Goal: Task Accomplishment & Management: Complete application form

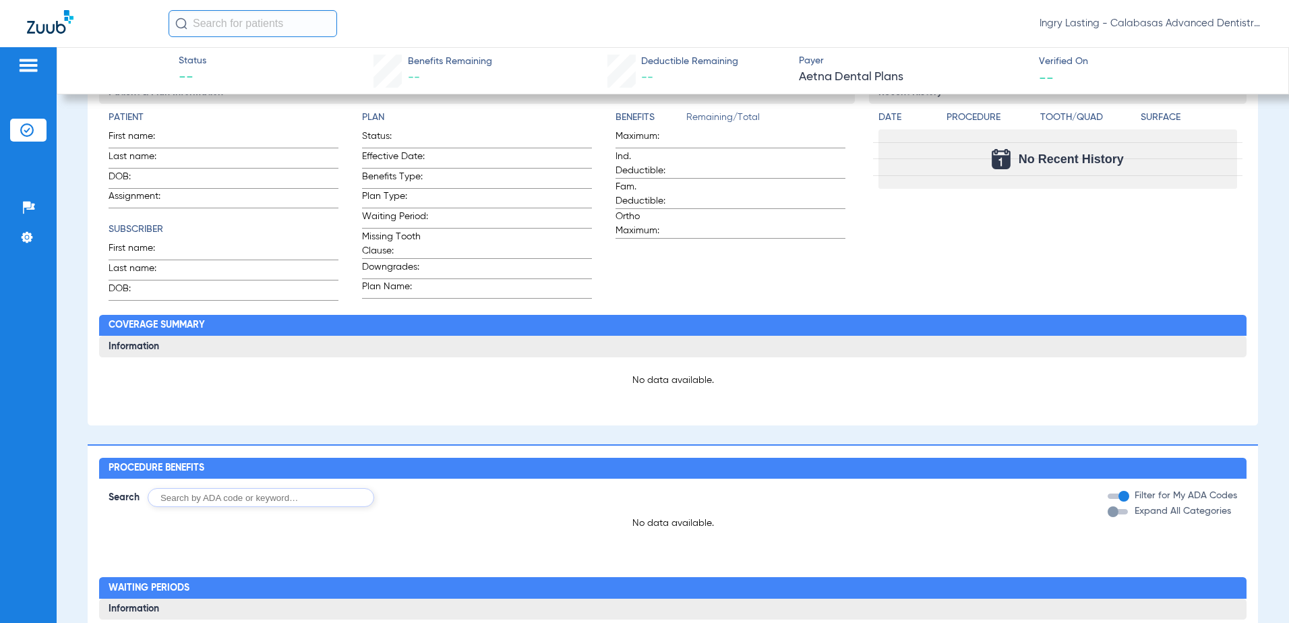
scroll to position [270, 0]
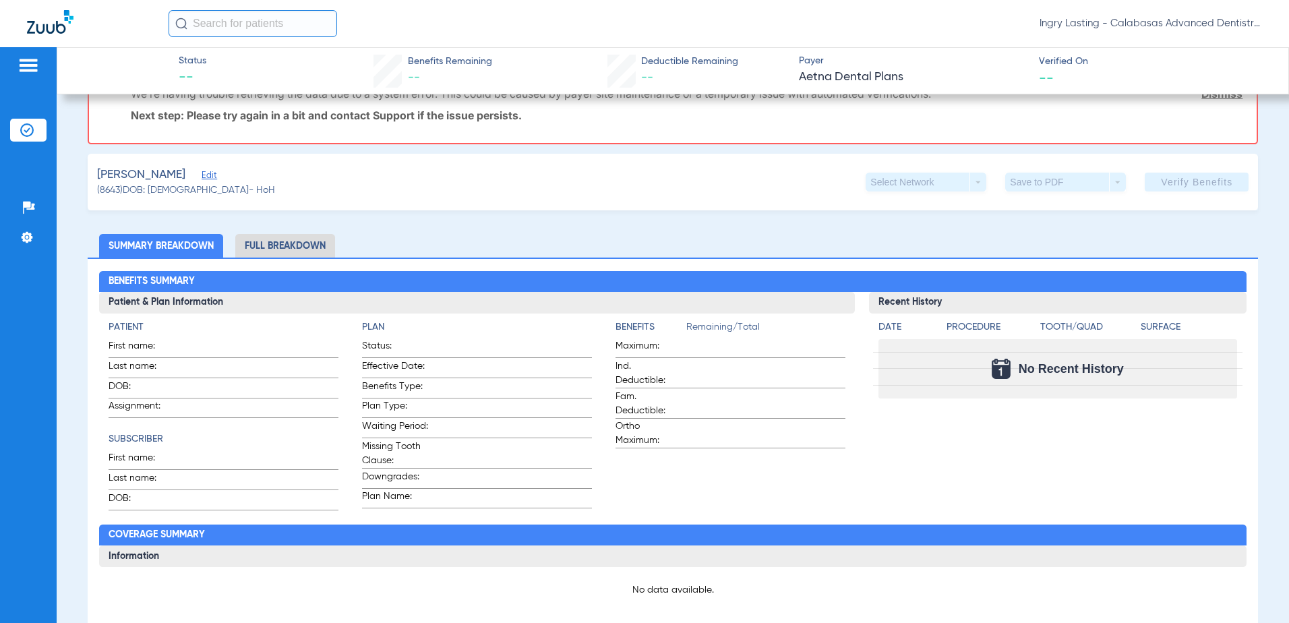
click at [255, 246] on li "Full Breakdown" at bounding box center [285, 246] width 100 height 24
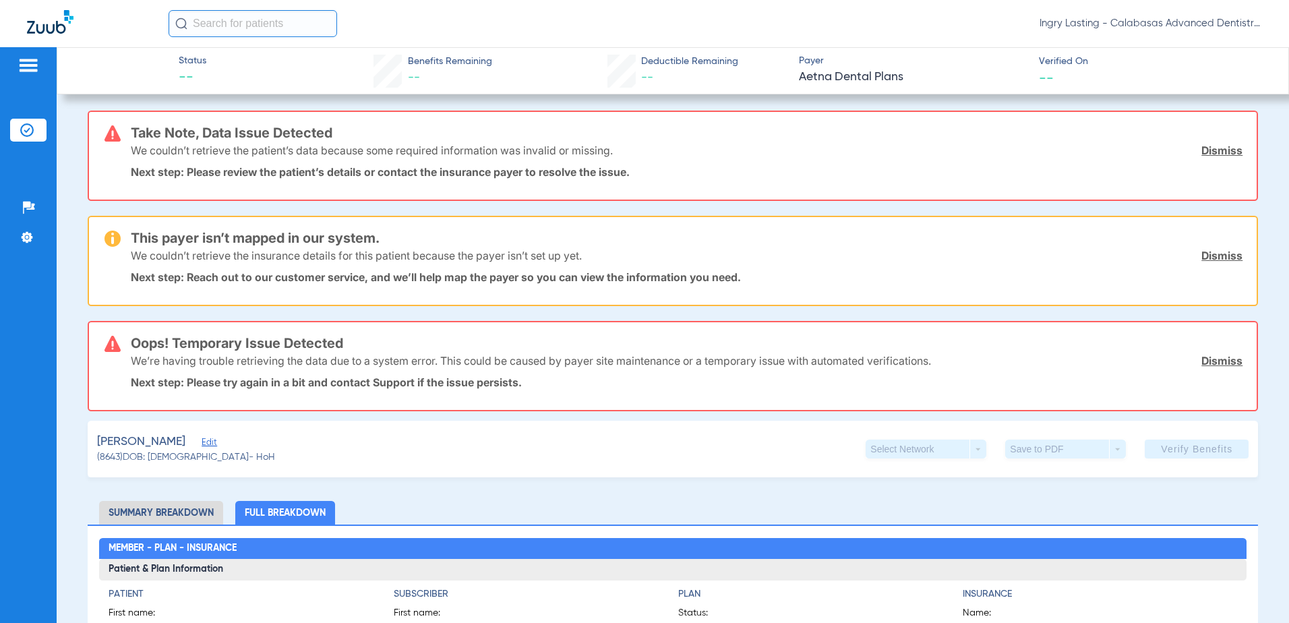
scroll to position [0, 0]
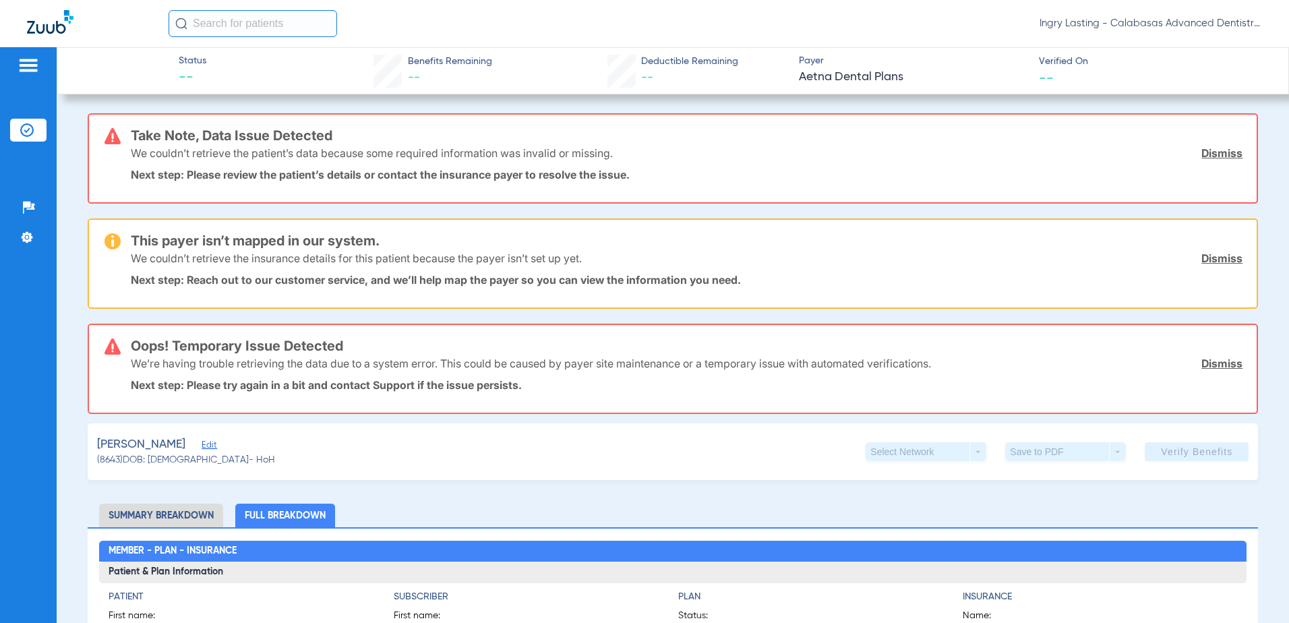
click at [1214, 150] on link "Dismiss" at bounding box center [1221, 152] width 41 height 13
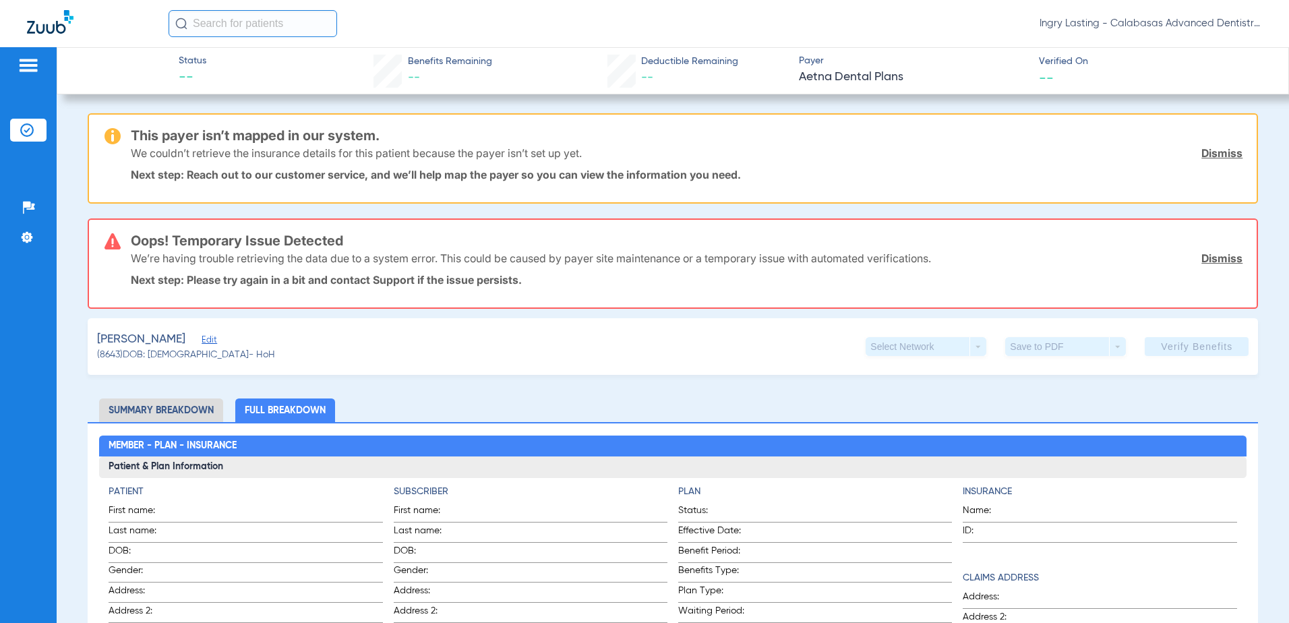
click at [1224, 162] on div "We couldn’t retrieve the insurance details for this patient because the payer i…" at bounding box center [687, 153] width 1112 height 35
click at [1224, 154] on link "Dismiss" at bounding box center [1221, 152] width 41 height 13
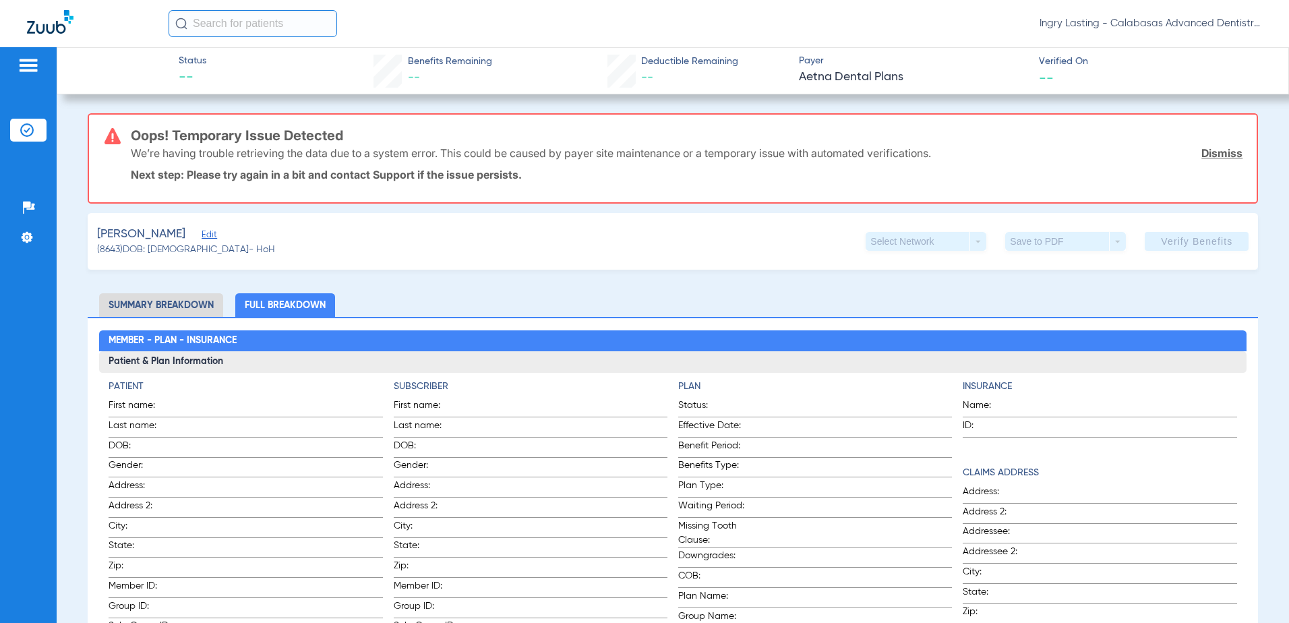
click at [204, 235] on span "Edit" at bounding box center [208, 236] width 12 height 13
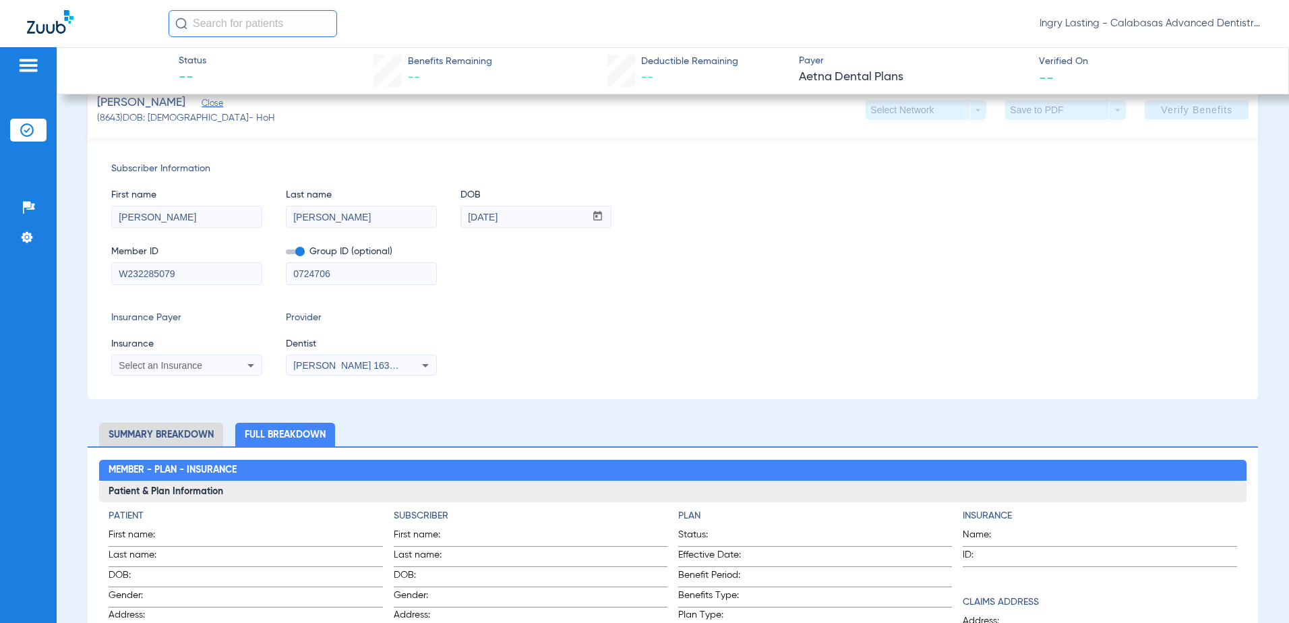
scroll to position [135, 0]
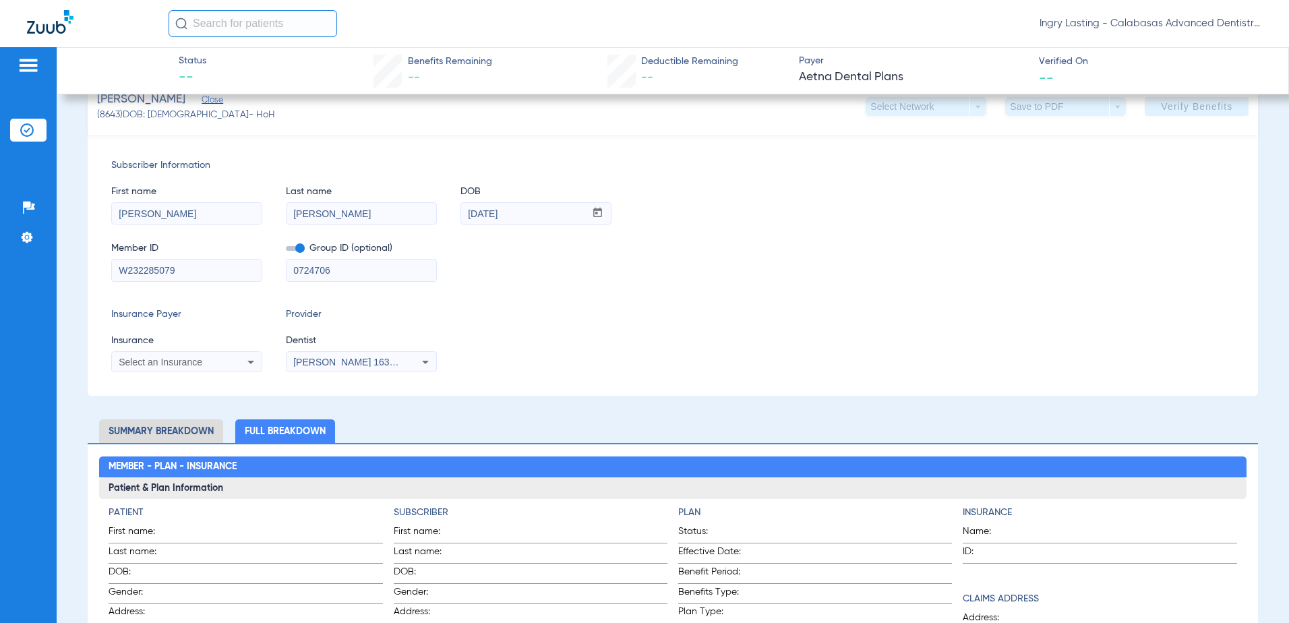
click at [251, 363] on icon at bounding box center [250, 362] width 7 height 3
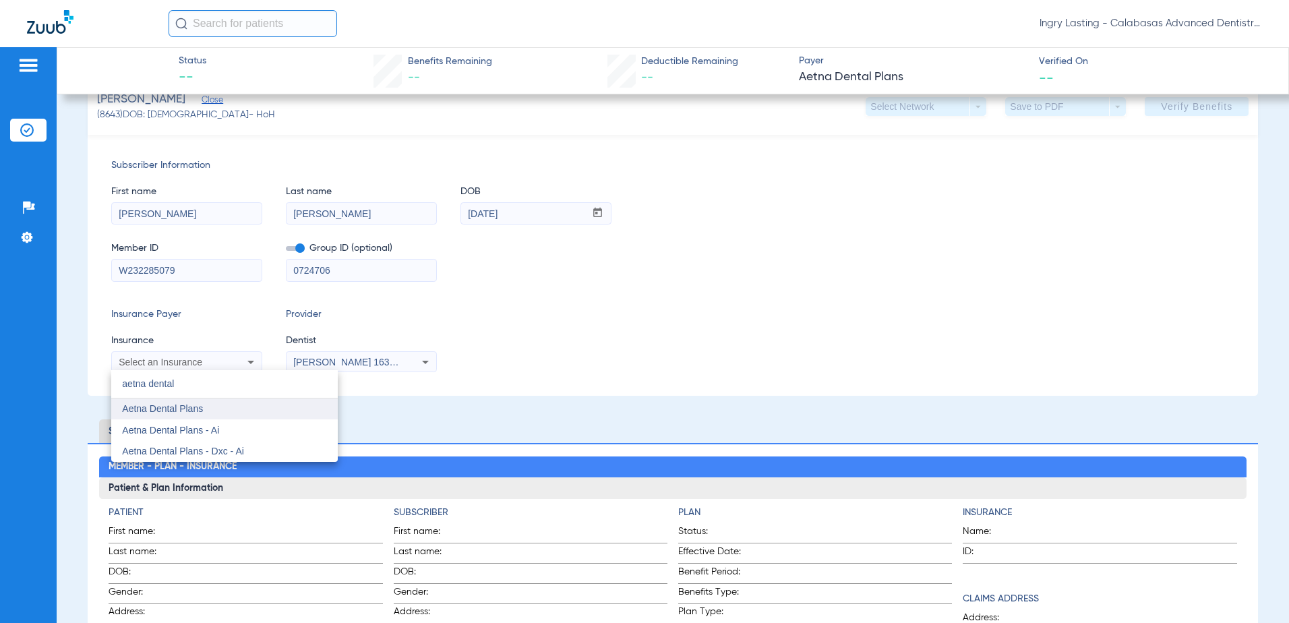
type input "aetna dental"
click at [220, 415] on mat-option "Aetna Dental Plans" at bounding box center [224, 409] width 227 height 22
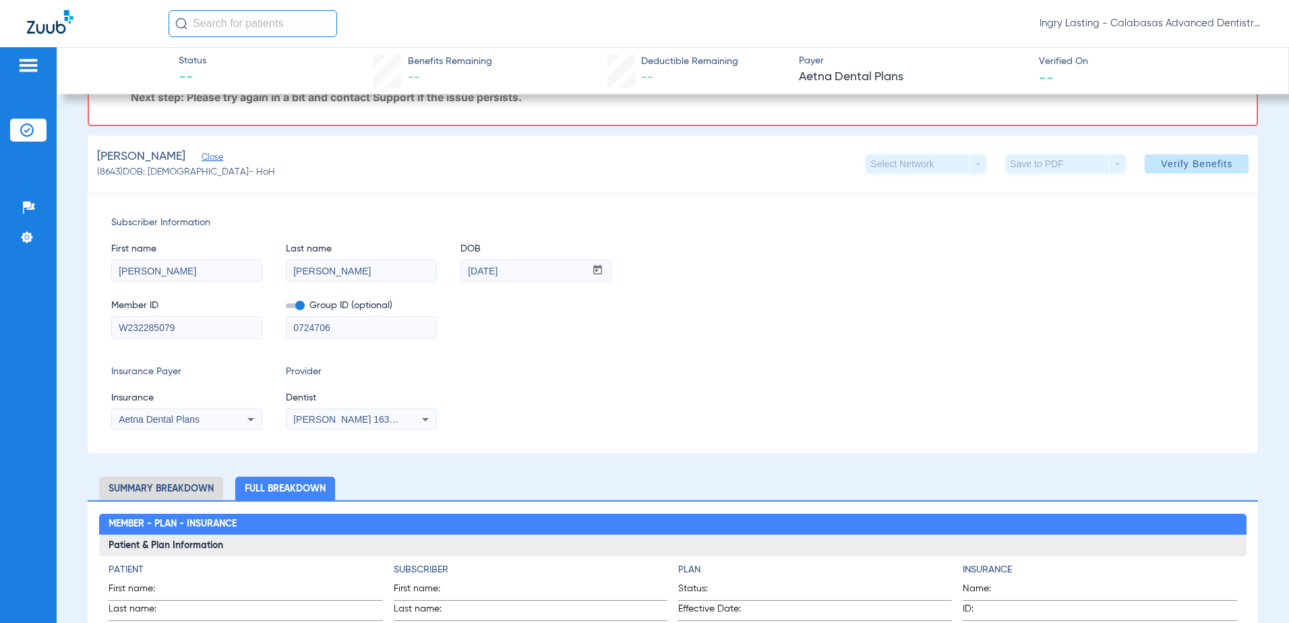
scroll to position [0, 0]
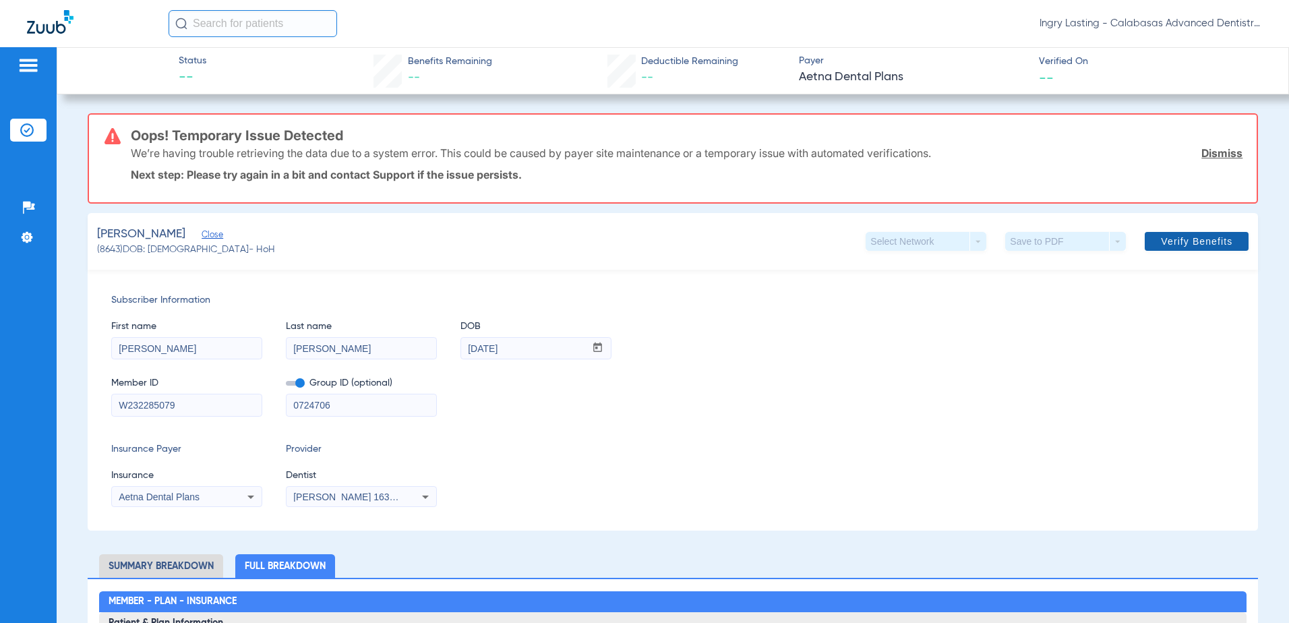
click at [1161, 238] on span "Verify Benefits" at bounding box center [1196, 241] width 71 height 11
